Goal: Information Seeking & Learning: Find specific fact

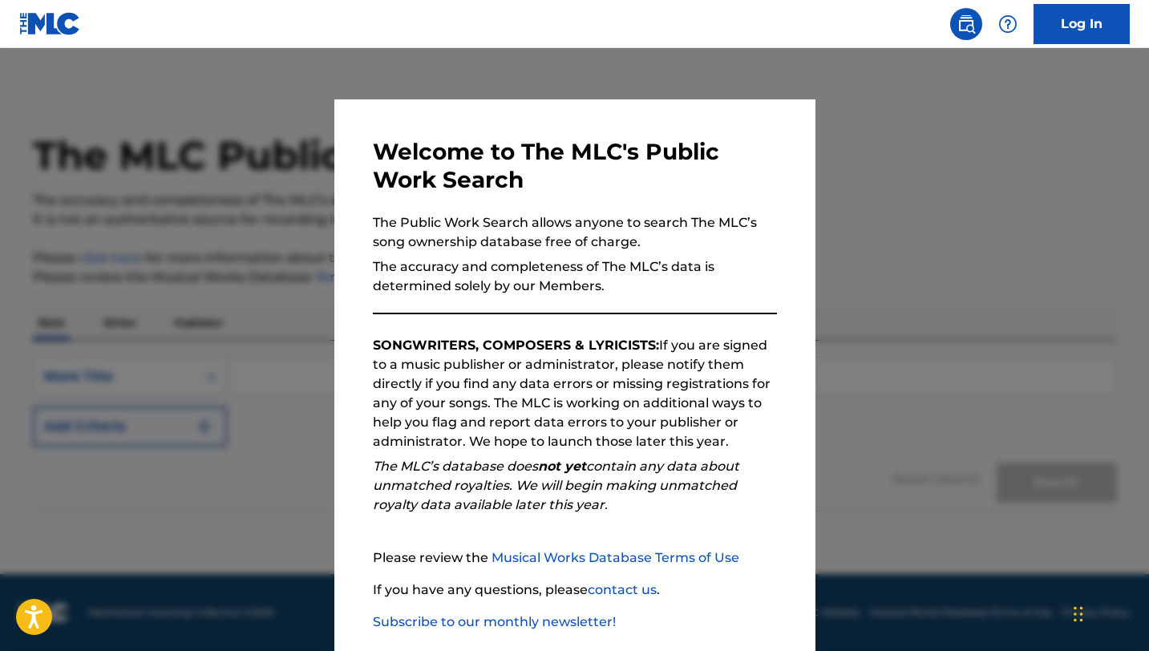
click at [852, 211] on div at bounding box center [574, 373] width 1149 height 651
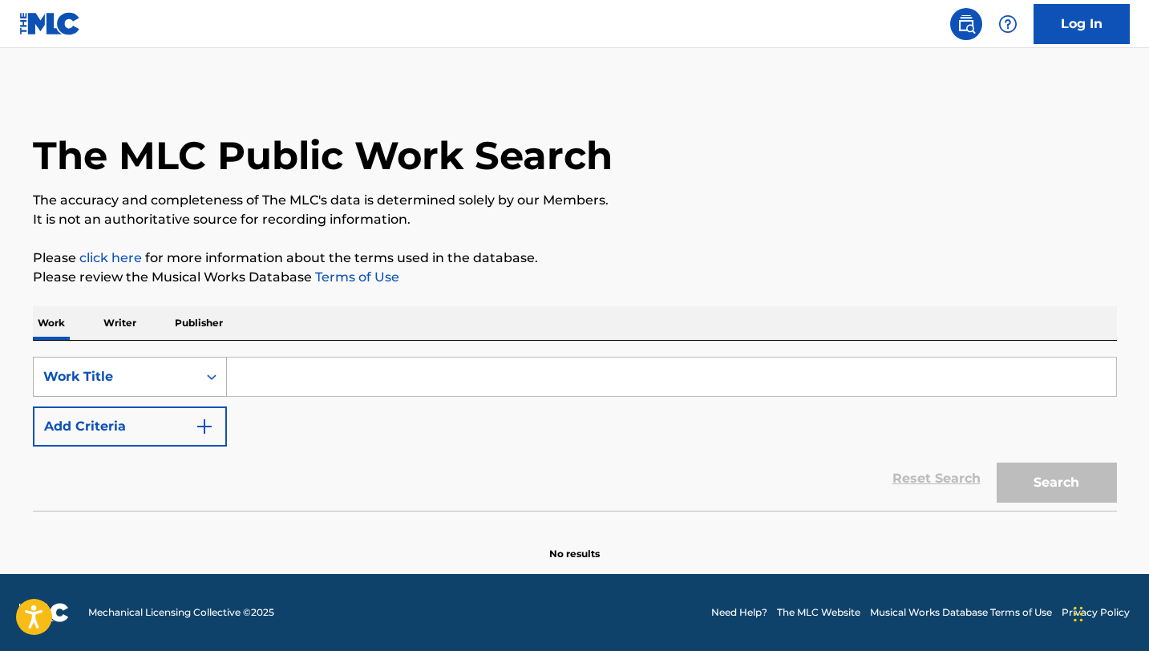
click at [165, 383] on div "Work Title" at bounding box center [115, 376] width 144 height 19
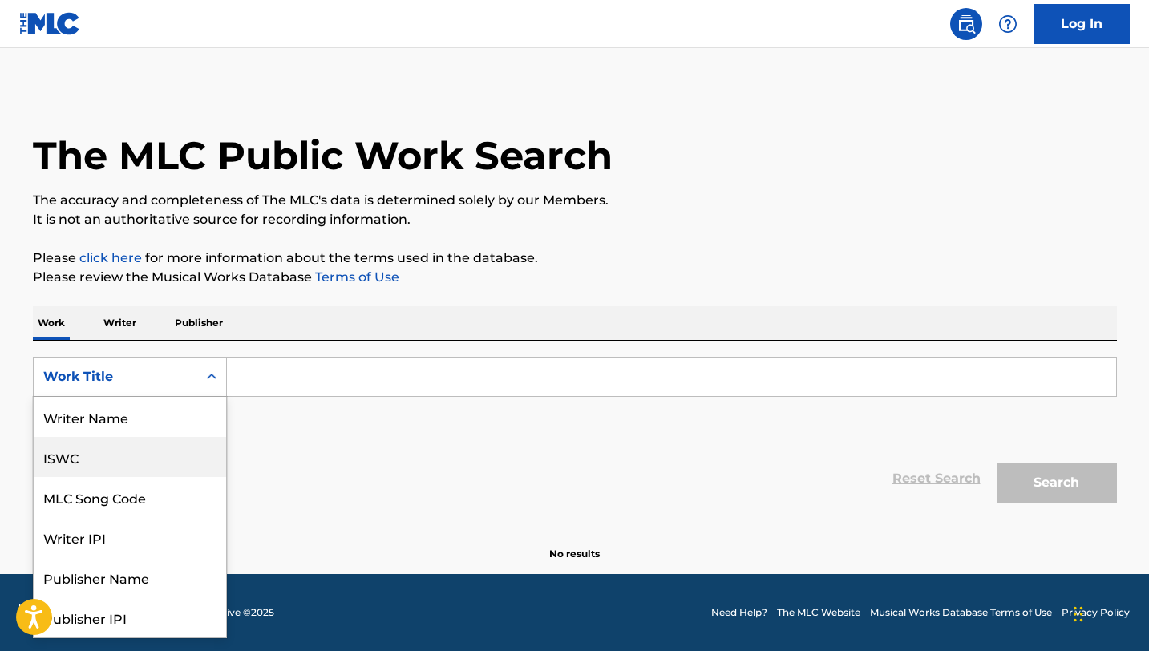
click at [67, 468] on div "ISWC" at bounding box center [130, 457] width 192 height 40
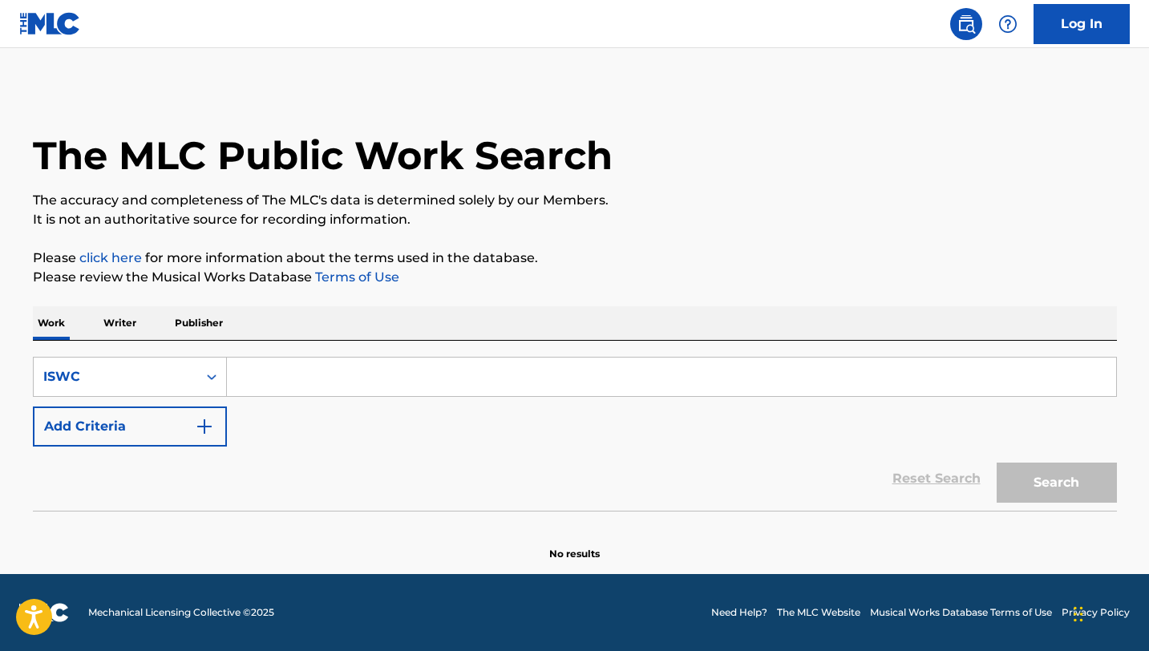
click at [335, 383] on input "Search Form" at bounding box center [671, 376] width 889 height 38
paste input "T-040.378.789-2"
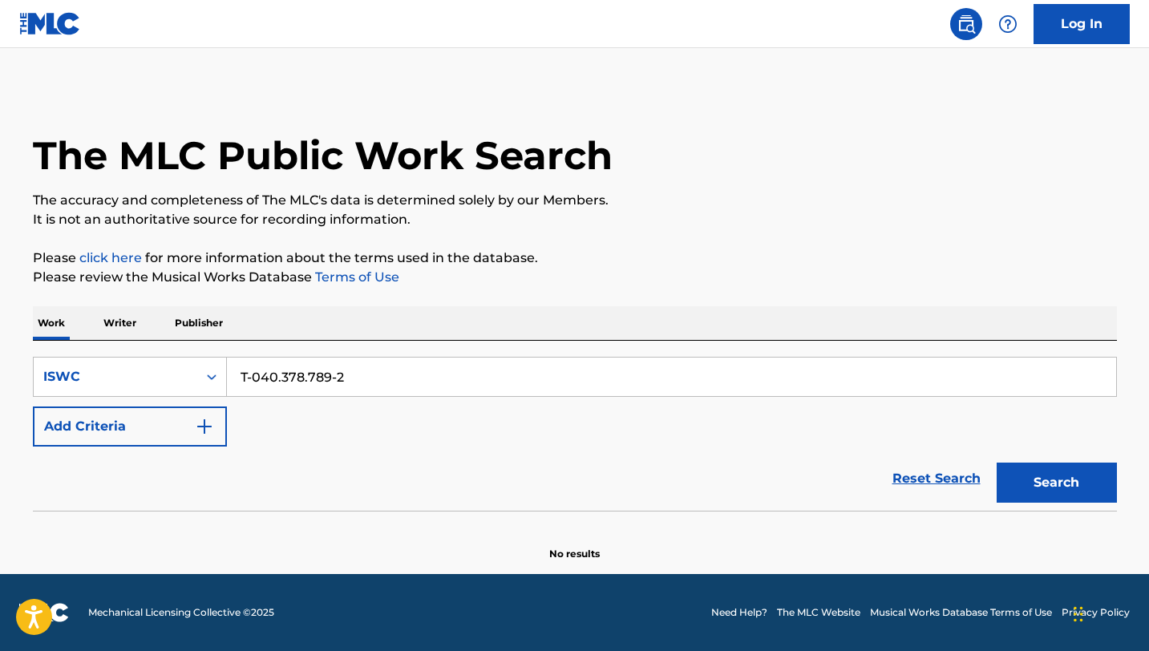
type input "T-040.378.789-2"
click at [1069, 478] on button "Search" at bounding box center [1056, 482] width 120 height 40
click at [207, 373] on icon "Search Form" at bounding box center [212, 377] width 16 height 16
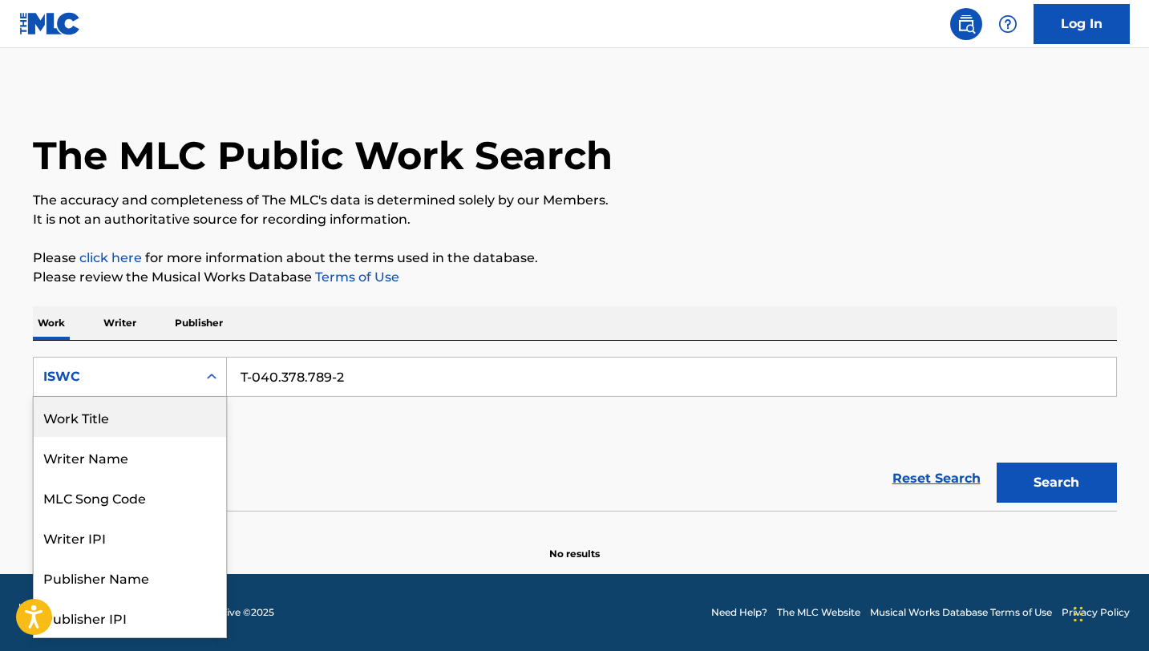
click at [103, 427] on div "Work Title" at bounding box center [130, 417] width 192 height 40
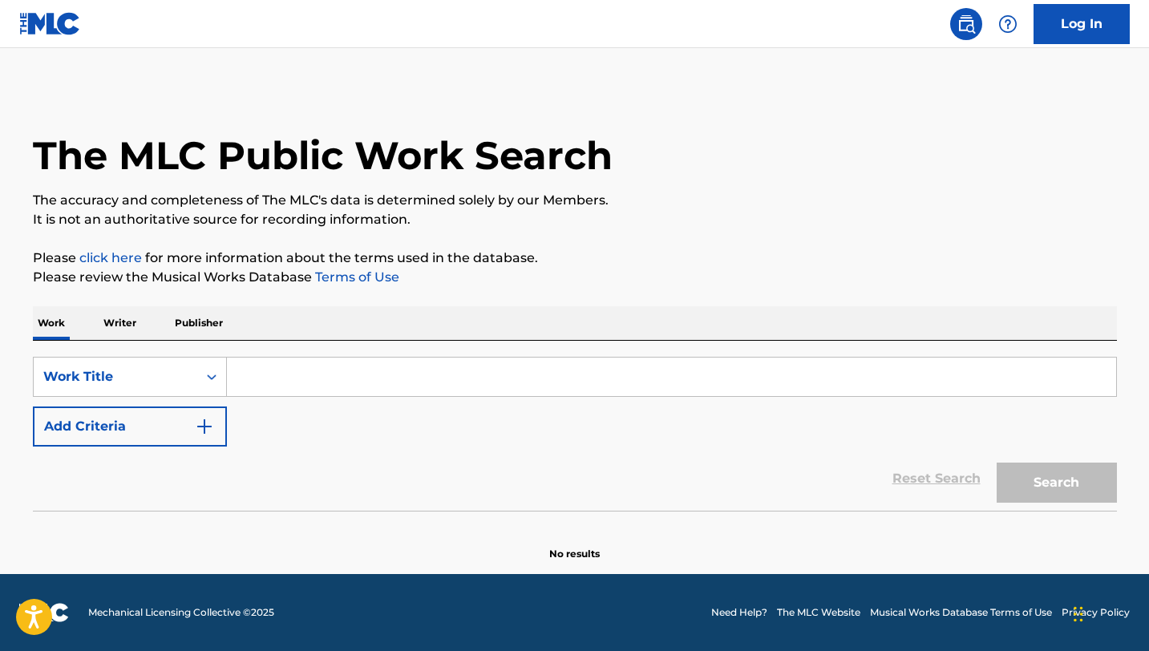
click at [334, 367] on input "Search Form" at bounding box center [671, 376] width 889 height 38
paste input "Codigo de barra"
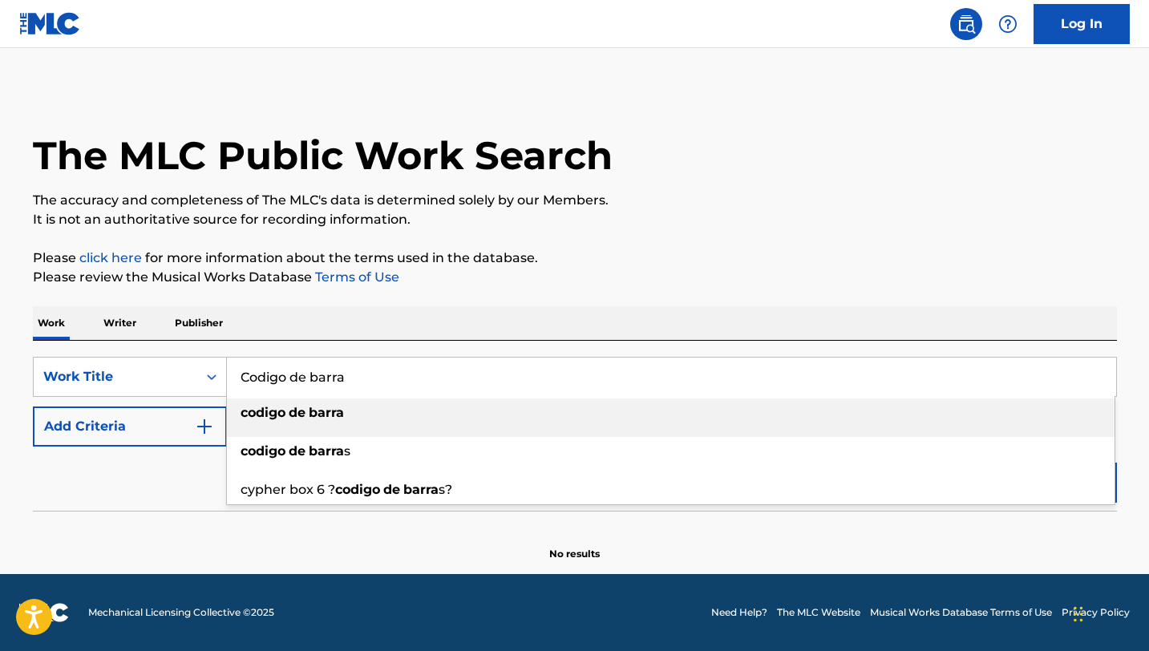
type input "Codigo de barra"
click at [682, 270] on p "Please review the Musical Works Database Terms of Use" at bounding box center [575, 277] width 1084 height 19
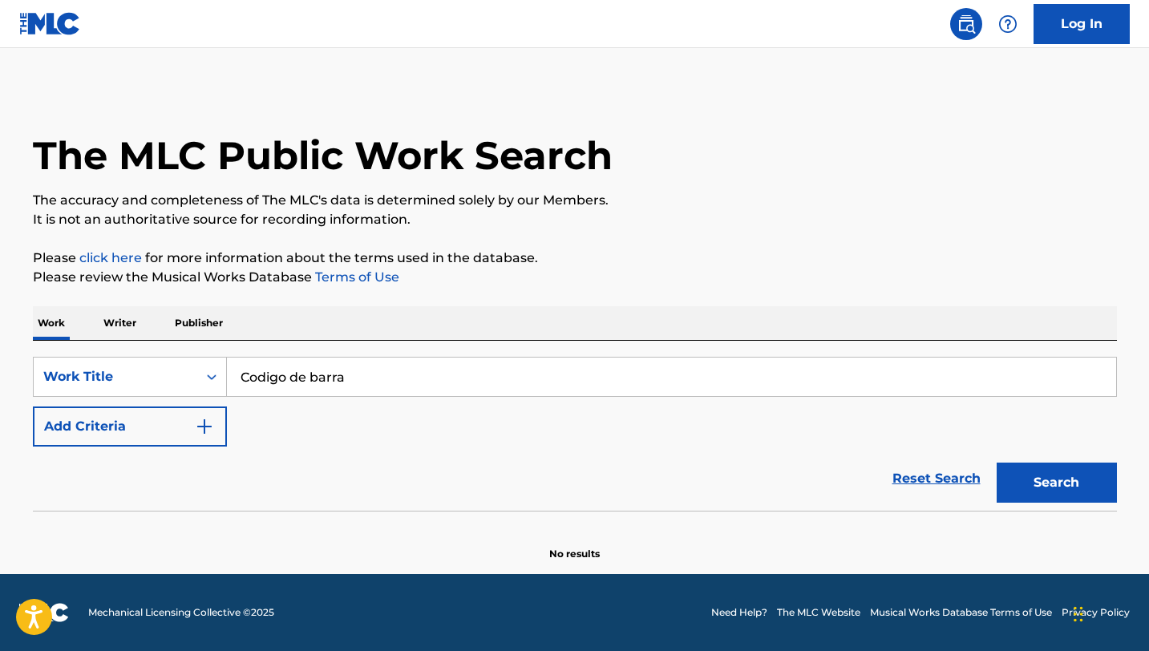
click at [137, 435] on button "Add Criteria" at bounding box center [130, 426] width 194 height 40
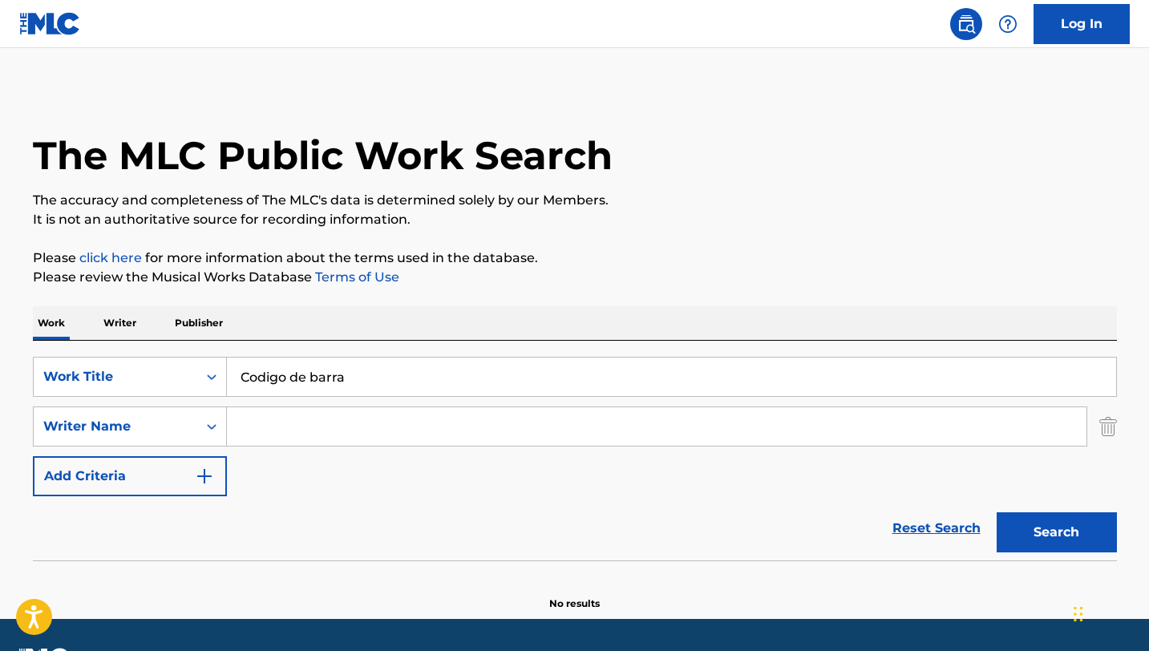
click at [335, 425] on input "Search Form" at bounding box center [656, 426] width 859 height 38
paste input "[PERSON_NAME]"
type input "[PERSON_NAME]"
click at [1048, 530] on button "Search" at bounding box center [1056, 532] width 120 height 40
drag, startPoint x: 364, startPoint y: 439, endPoint x: 204, endPoint y: 405, distance: 164.0
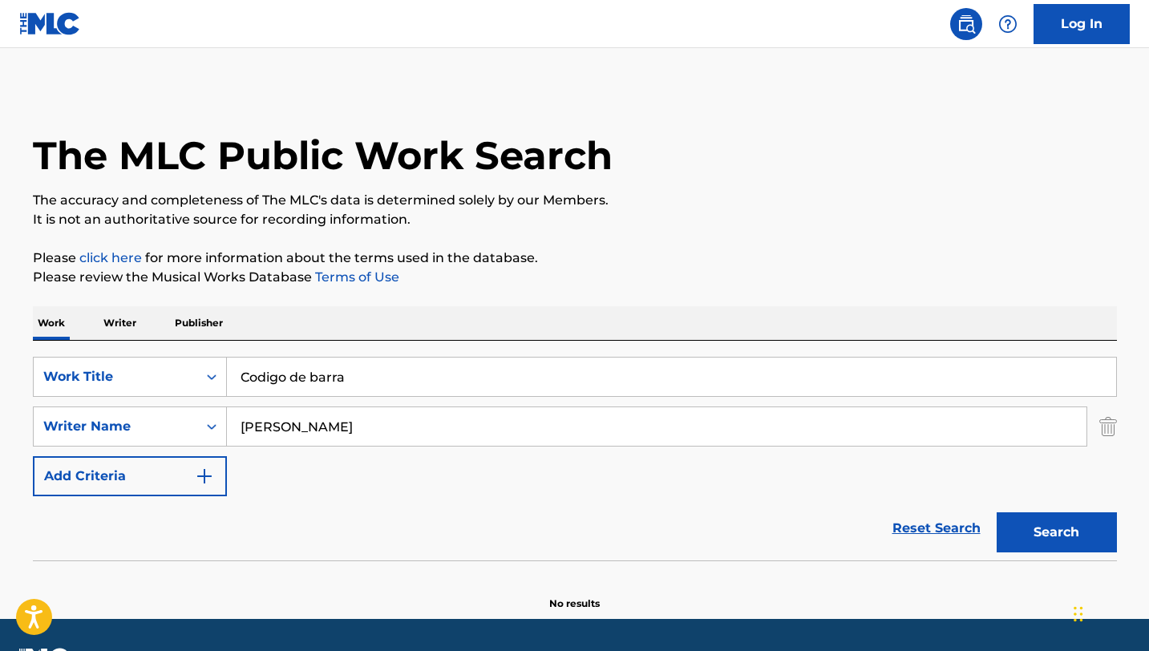
click at [204, 405] on div "SearchWithCriteria42187135-267a-45c9-bfd2-93b78639c9fa Work Title Codigo de bar…" at bounding box center [575, 426] width 1084 height 139
click at [996, 512] on button "Search" at bounding box center [1056, 532] width 120 height 40
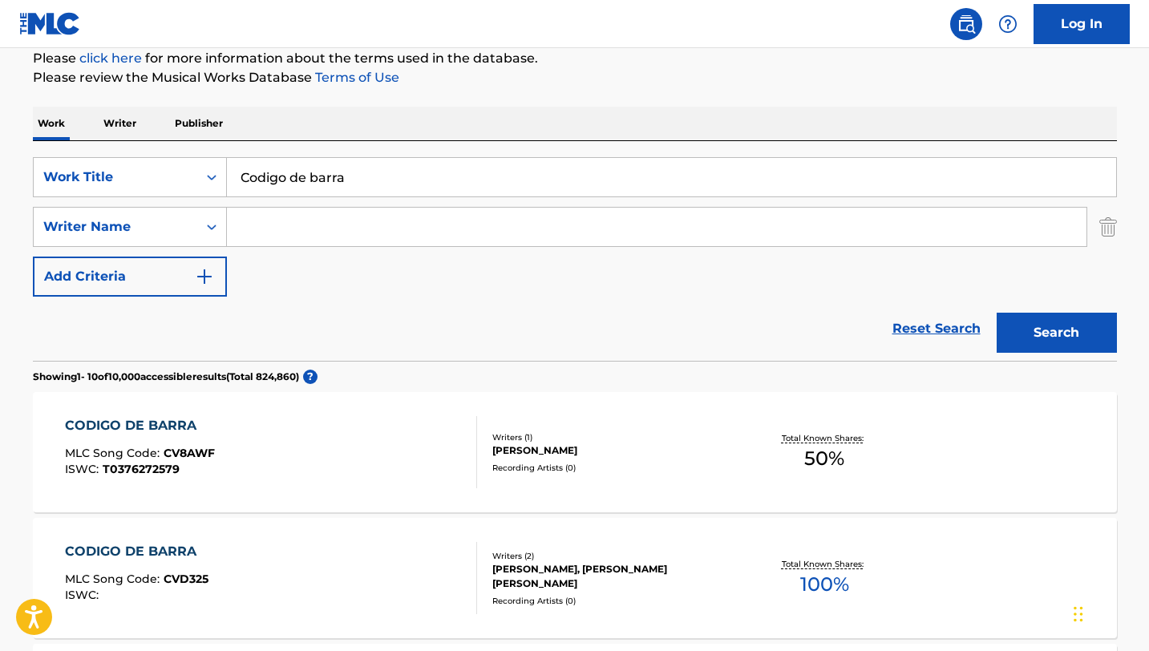
scroll to position [200, 0]
click at [384, 227] on input "Search Form" at bounding box center [656, 226] width 859 height 38
paste input "[PERSON_NAME]"
click at [1052, 317] on button "Search" at bounding box center [1056, 332] width 120 height 40
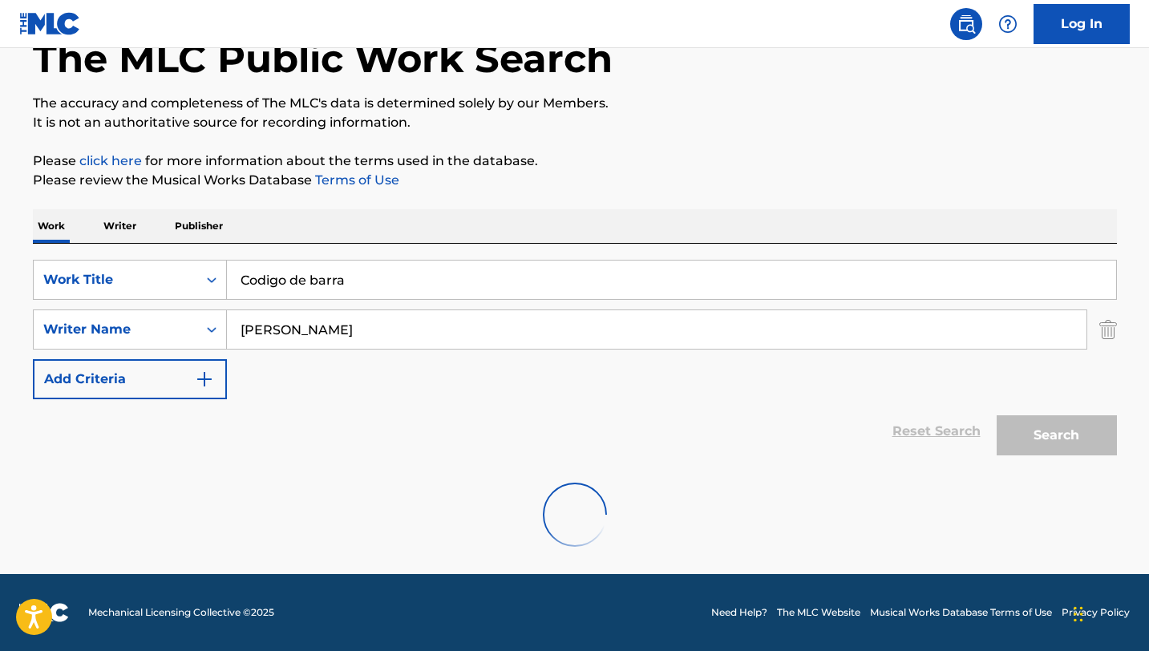
scroll to position [45, 0]
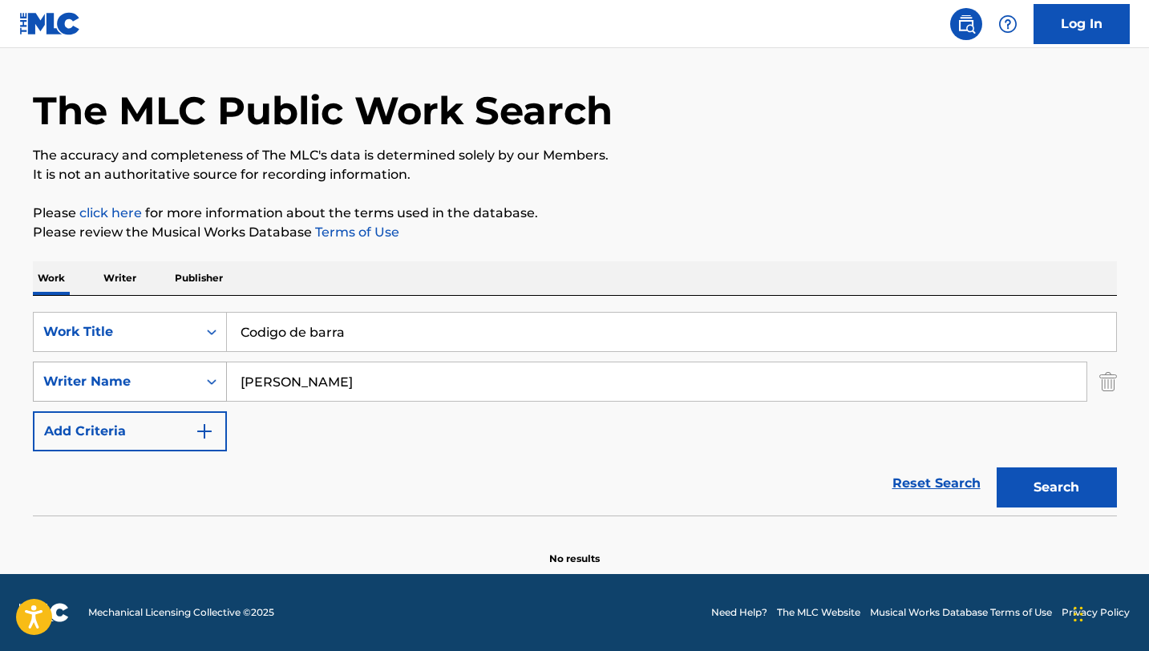
drag, startPoint x: 406, startPoint y: 385, endPoint x: 188, endPoint y: 371, distance: 218.4
click at [188, 371] on div "SearchWithCriteriaeacc8aa9-0fa8-4c2a-807d-94bce8d1fafc Writer Name [PERSON_NAME]" at bounding box center [575, 381] width 1084 height 40
paste input "[PERSON_NAME]"
type input "[PERSON_NAME]"
click at [996, 467] on button "Search" at bounding box center [1056, 487] width 120 height 40
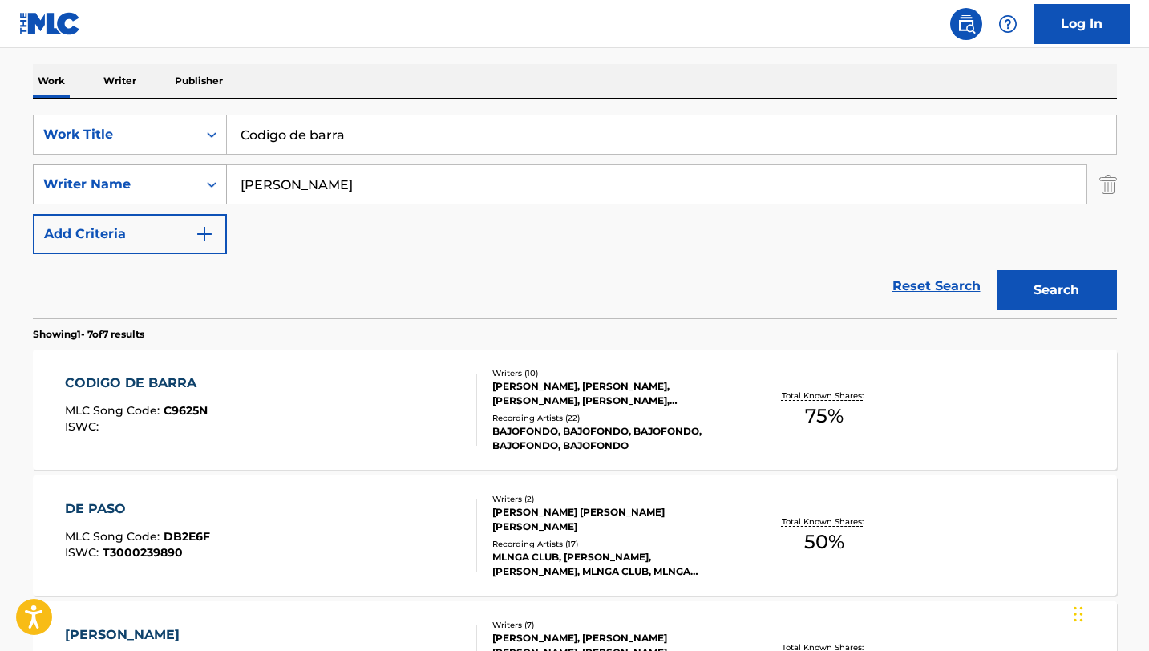
scroll to position [251, 0]
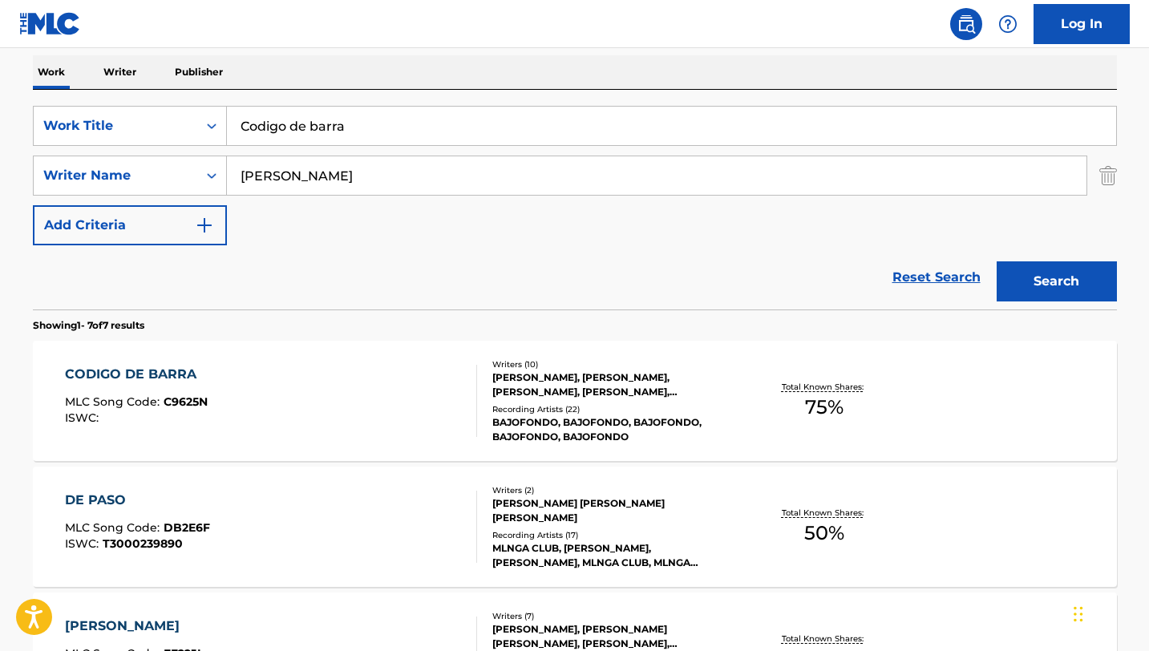
click at [373, 415] on div "CODIGO DE BARRA MLC Song Code : C9625N ISWC :" at bounding box center [271, 401] width 412 height 72
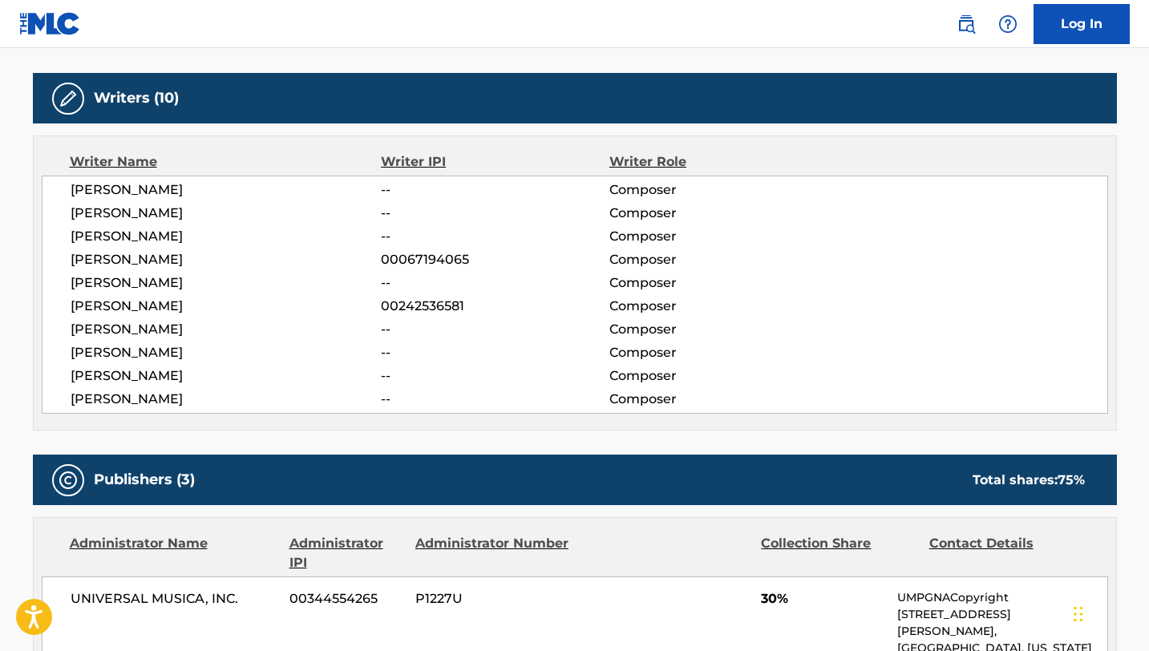
scroll to position [490, 0]
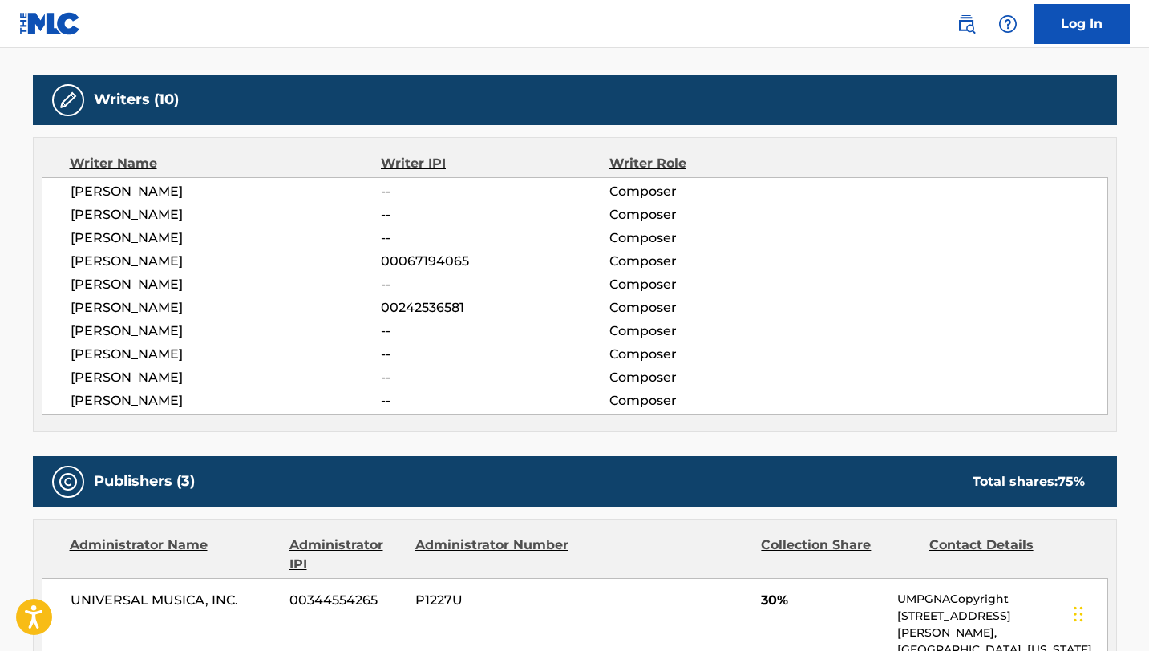
drag, startPoint x: 182, startPoint y: 187, endPoint x: 47, endPoint y: 188, distance: 134.7
click at [47, 188] on div "[PERSON_NAME] -- Composer [PERSON_NAME] -- Composer [PERSON_NAME] -- Composer […" at bounding box center [575, 296] width 1066 height 238
copy span "[PERSON_NAME]"
